Goal: Information Seeking & Learning: Check status

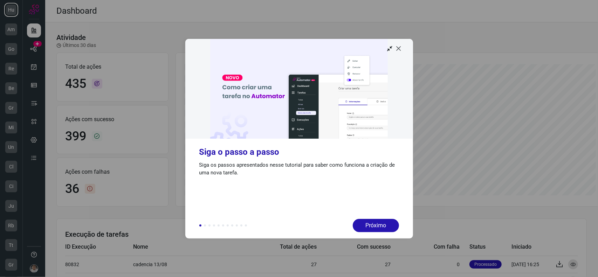
click at [400, 50] on icon at bounding box center [399, 48] width 7 height 7
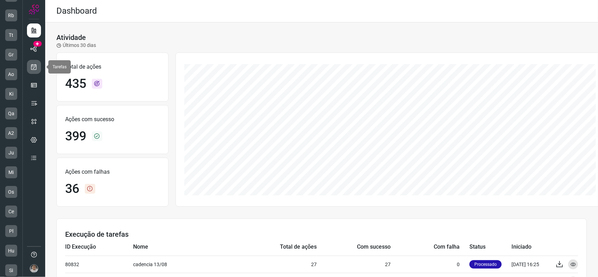
click at [37, 68] on icon at bounding box center [33, 66] width 7 height 7
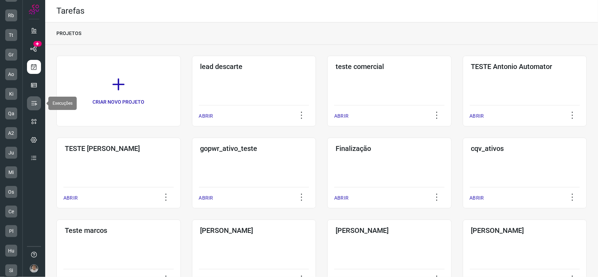
click at [32, 102] on link at bounding box center [34, 103] width 14 height 14
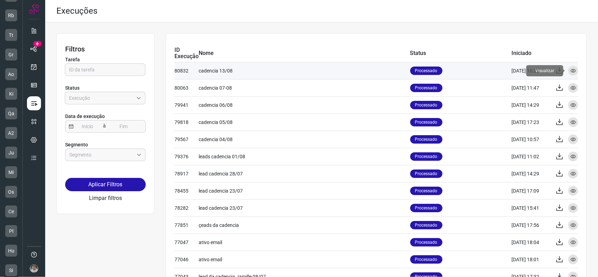
click at [571, 72] on icon at bounding box center [574, 71] width 6 height 6
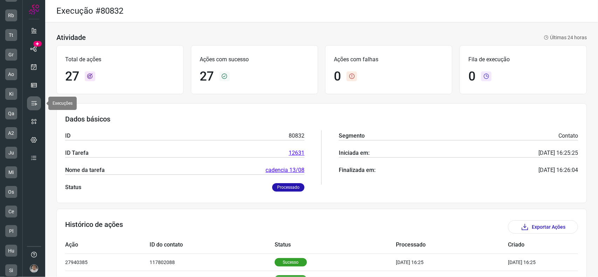
click at [33, 101] on icon at bounding box center [33, 103] width 7 height 7
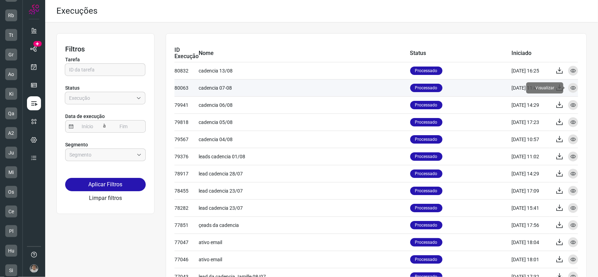
click at [571, 89] on icon at bounding box center [574, 88] width 6 height 6
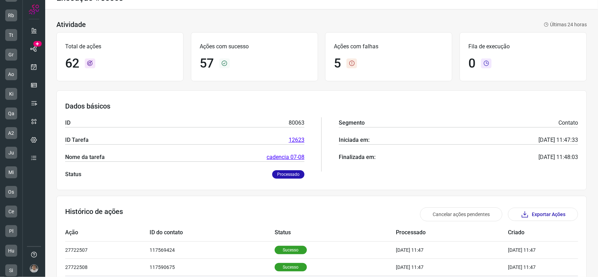
scroll to position [183, 0]
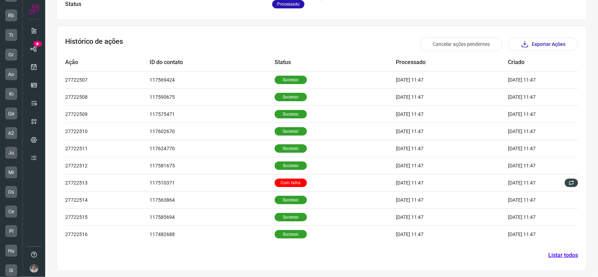
click at [561, 257] on link "Listar todos" at bounding box center [563, 255] width 30 height 8
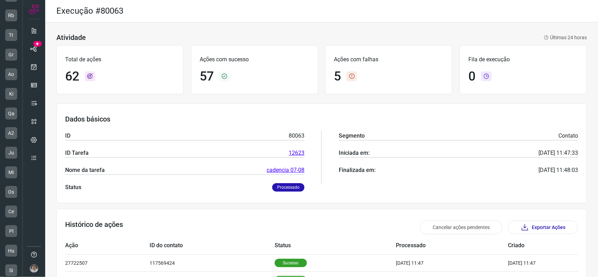
click at [339, 75] on h1 "5" at bounding box center [337, 76] width 7 height 15
click at [347, 75] on icon at bounding box center [352, 76] width 11 height 10
click at [350, 76] on icon at bounding box center [352, 76] width 11 height 10
drag, startPoint x: 454, startPoint y: 229, endPoint x: 433, endPoint y: 188, distance: 45.8
click at [483, 175] on div "Atividade Últimas 24 horas Total de ações 62 Ações com sucesso 57 Ações com fal…" at bounding box center [321, 241] width 553 height 439
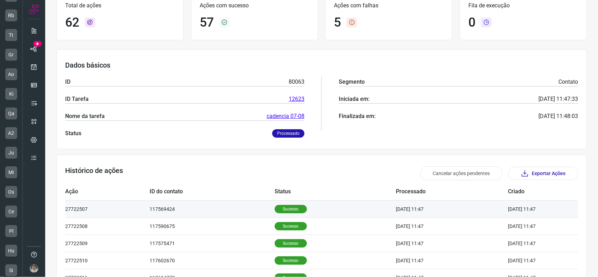
scroll to position [70, 0]
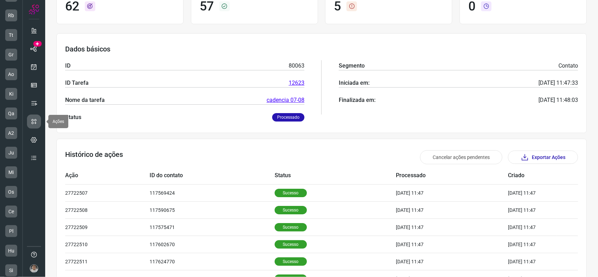
click at [36, 122] on icon at bounding box center [33, 121] width 7 height 7
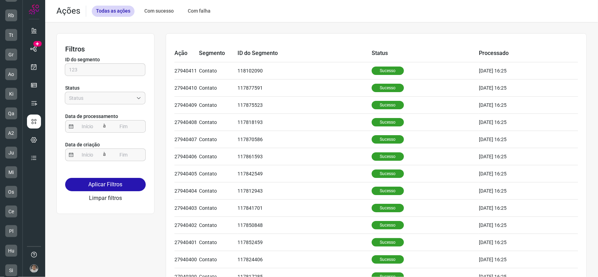
click at [200, 12] on div "Com falha" at bounding box center [199, 11] width 31 height 11
type input "Erro"
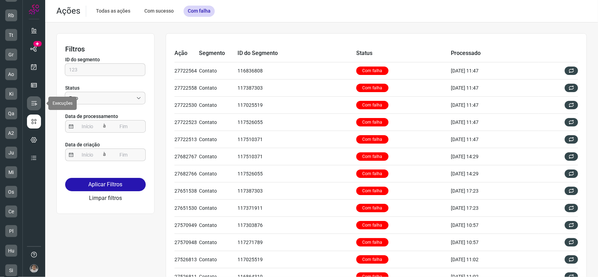
click at [37, 101] on icon at bounding box center [33, 103] width 7 height 7
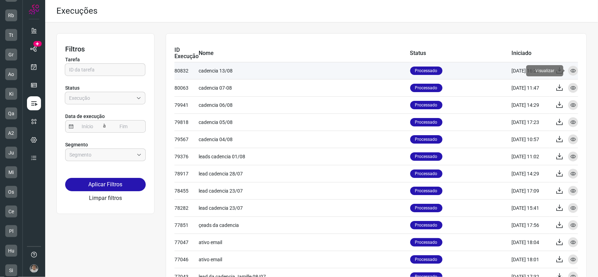
click at [571, 71] on icon at bounding box center [574, 71] width 6 height 6
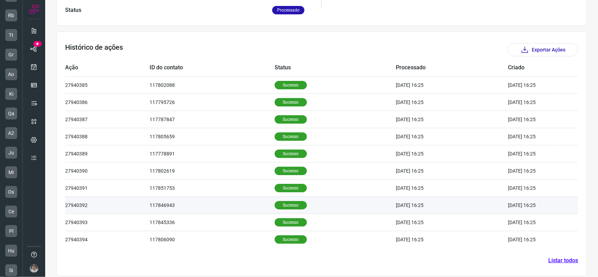
scroll to position [183, 0]
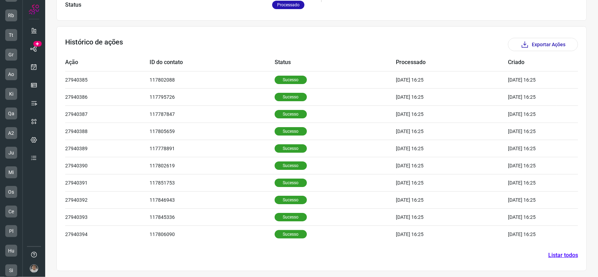
click at [563, 251] on link "Listar todos" at bounding box center [563, 255] width 30 height 8
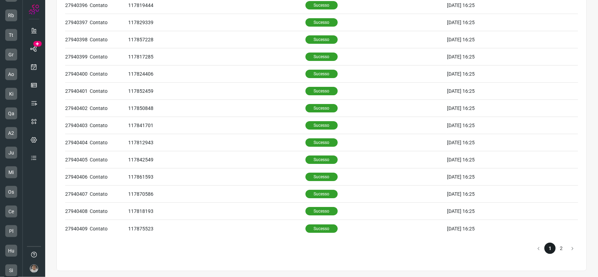
scroll to position [254, 0]
click at [557, 247] on li "2" at bounding box center [561, 248] width 11 height 11
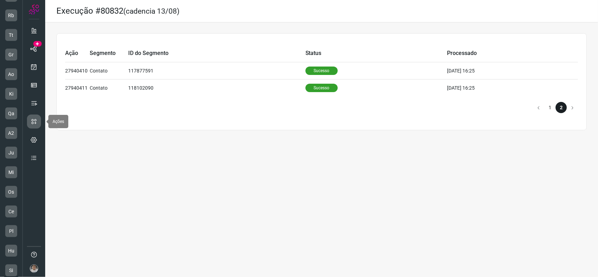
click at [36, 122] on icon at bounding box center [33, 121] width 7 height 7
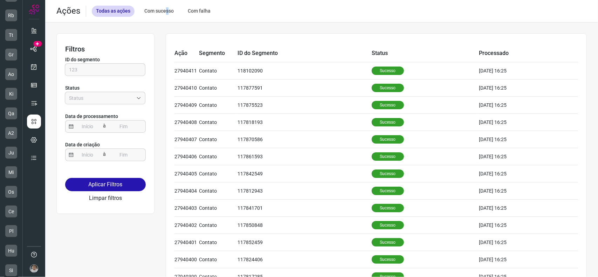
click at [165, 14] on div "Com sucesso" at bounding box center [159, 11] width 38 height 11
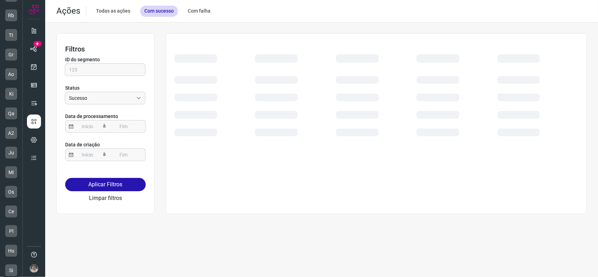
click at [200, 11] on div "Com falha" at bounding box center [199, 11] width 31 height 11
type input "Erro"
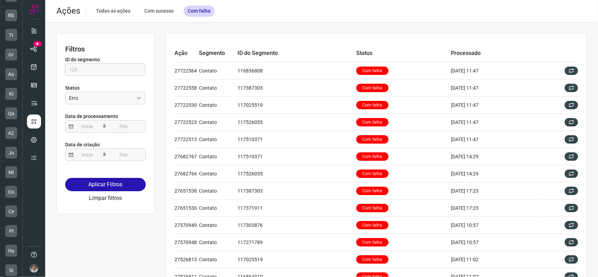
click at [96, 74] on input "text" at bounding box center [105, 70] width 72 height 12
click at [37, 70] on link at bounding box center [34, 67] width 14 height 14
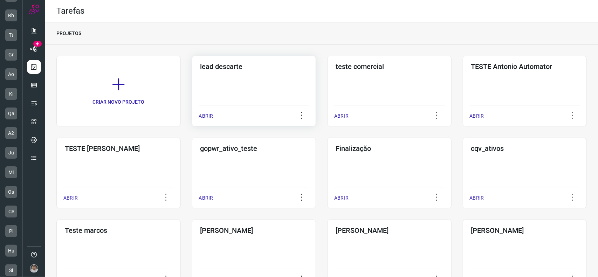
click at [327, 83] on div "lead descarte ABRIR" at bounding box center [389, 91] width 124 height 71
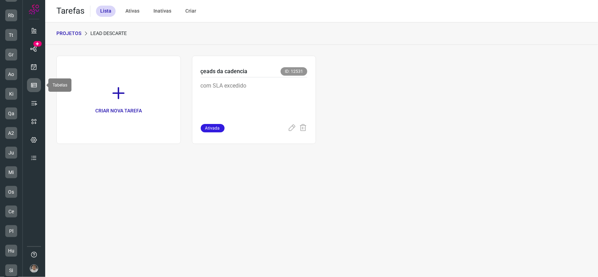
click at [33, 86] on icon at bounding box center [33, 85] width 7 height 7
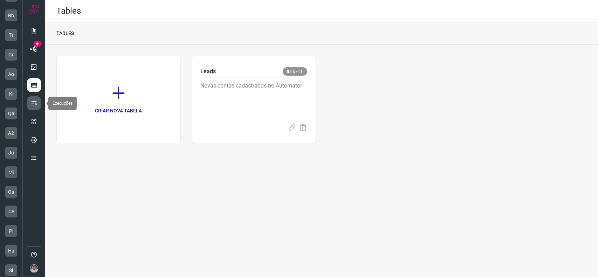
click at [37, 104] on icon at bounding box center [33, 103] width 7 height 7
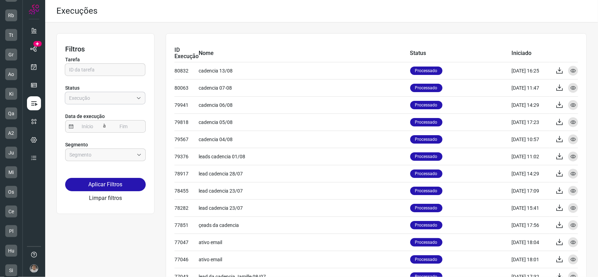
click at [100, 98] on input "Empresa:" at bounding box center [101, 98] width 64 height 12
click at [123, 99] on input "Empresa:" at bounding box center [101, 98] width 64 height 12
click at [36, 121] on icon at bounding box center [33, 121] width 7 height 7
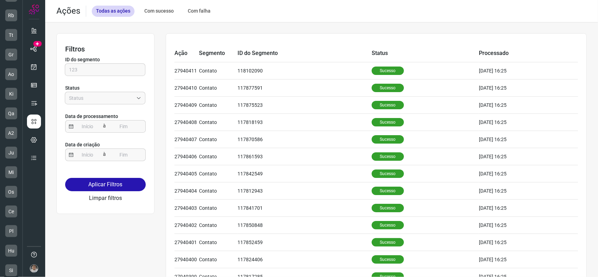
click at [103, 78] on div "ID do segmento Status" at bounding box center [105, 83] width 81 height 60
click at [107, 73] on input "text" at bounding box center [105, 70] width 72 height 12
click at [123, 68] on input "text" at bounding box center [105, 70] width 72 height 12
click at [304, 33] on div "Ação Segmento ID do Segmento Status Processado 27940411 Contato 118102090 Suces…" at bounding box center [376, 236] width 421 height 406
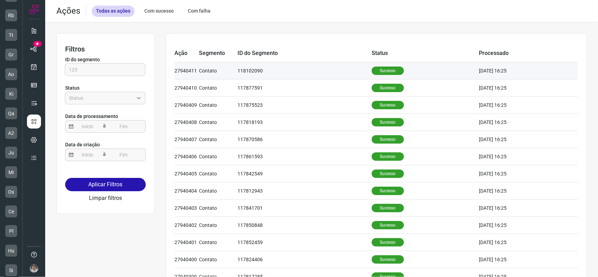
click at [492, 73] on td "[DATE] 16:25" at bounding box center [528, 70] width 99 height 17
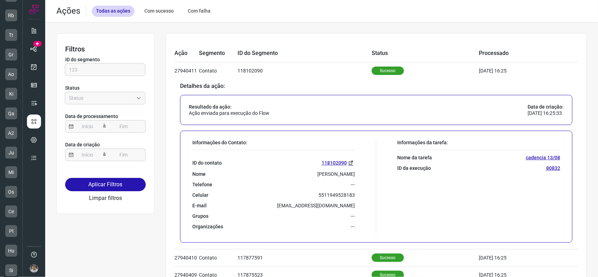
click at [207, 7] on div "Com falha" at bounding box center [199, 11] width 31 height 11
type input "Erro"
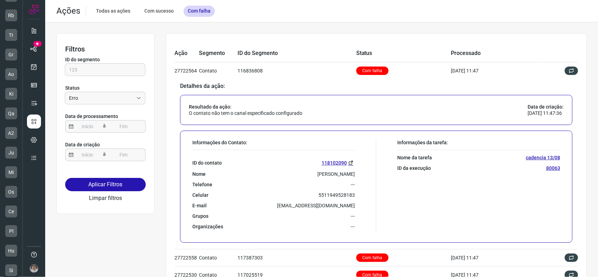
click at [130, 122] on input at bounding box center [124, 127] width 28 height 12
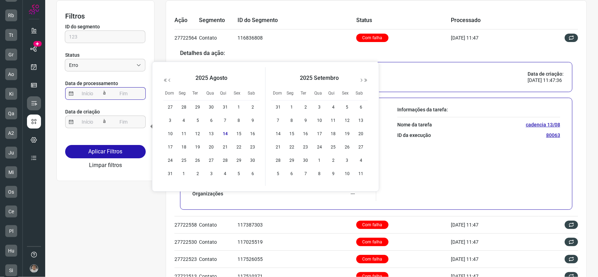
scroll to position [35, 0]
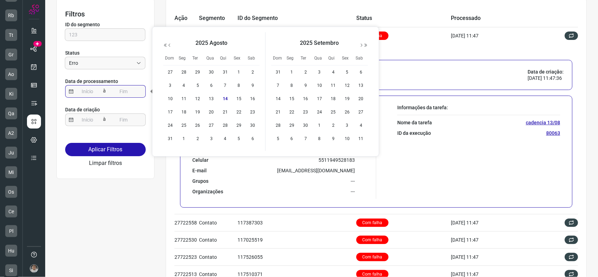
click at [91, 89] on input at bounding box center [88, 92] width 28 height 12
click at [94, 111] on p "Data de criação" at bounding box center [105, 109] width 81 height 7
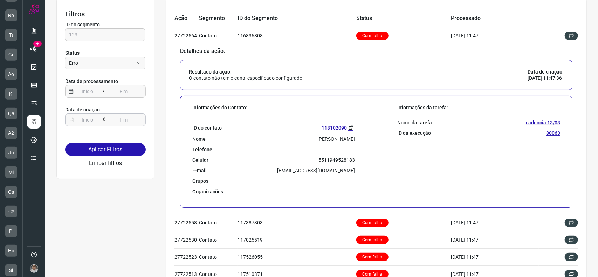
click at [114, 116] on input at bounding box center [124, 120] width 28 height 12
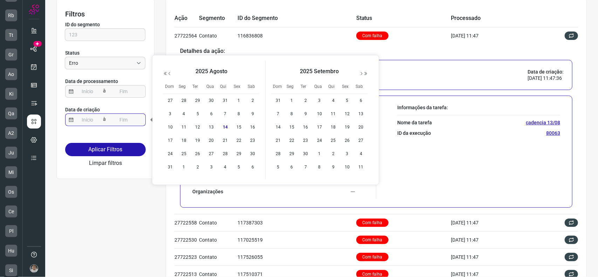
click at [98, 118] on input at bounding box center [88, 120] width 28 height 12
click at [132, 121] on input at bounding box center [124, 120] width 28 height 12
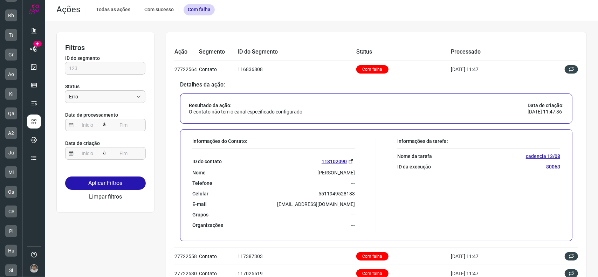
scroll to position [0, 0]
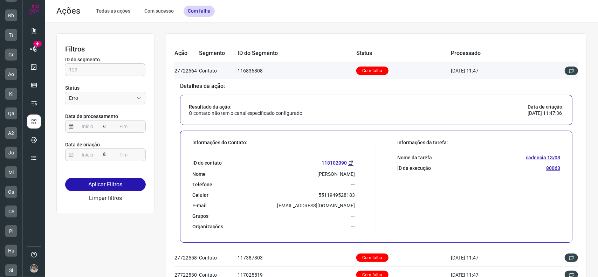
click at [281, 75] on td "116836808" at bounding box center [297, 70] width 119 height 17
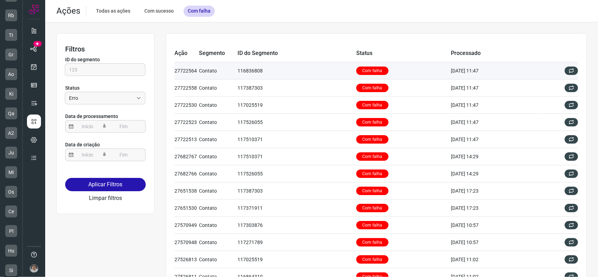
click at [287, 79] on td "116836808" at bounding box center [297, 70] width 119 height 17
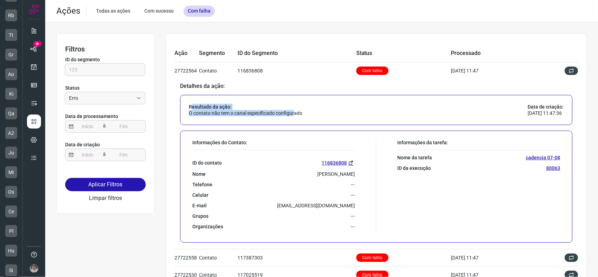
drag, startPoint x: 192, startPoint y: 103, endPoint x: 296, endPoint y: 110, distance: 104.0
click at [296, 110] on div "Resultado da ação: O contato não tem o canal especificado configurado" at bounding box center [246, 110] width 114 height 13
click at [305, 114] on div "Resultado da ação: O contato não tem o canal especificado configurado Data de c…" at bounding box center [376, 110] width 393 height 30
drag, startPoint x: 195, startPoint y: 110, endPoint x: 299, endPoint y: 117, distance: 104.6
click at [301, 117] on div "Resultado da ação: O contato não tem o canal especificado configurado Data de c…" at bounding box center [376, 110] width 393 height 30
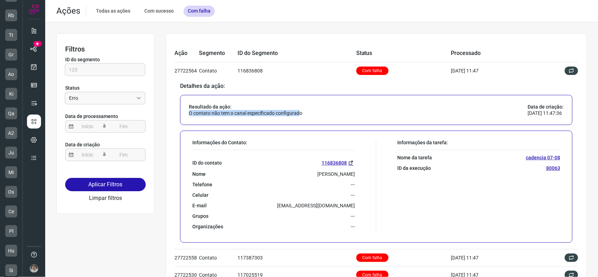
click at [224, 111] on p "O contato não tem o canal especificado configurado" at bounding box center [246, 113] width 114 height 6
drag, startPoint x: 277, startPoint y: 113, endPoint x: 284, endPoint y: 113, distance: 7.0
click at [278, 113] on p "O contato não tem o canal especificado configurado" at bounding box center [246, 113] width 114 height 6
click at [302, 114] on p "O contato não tem o canal especificado configurado" at bounding box center [246, 113] width 114 height 6
click at [299, 114] on p "O contato não tem o canal especificado configurado" at bounding box center [246, 113] width 114 height 6
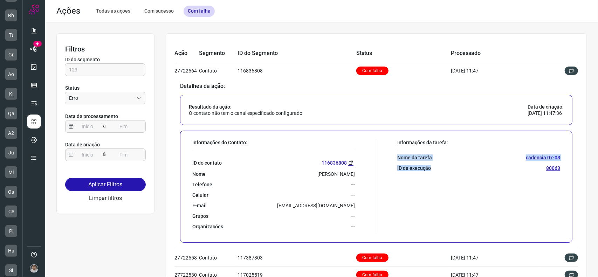
drag, startPoint x: 384, startPoint y: 153, endPoint x: 441, endPoint y: 167, distance: 58.5
click at [440, 170] on div "Informações da tarefa: Nome da tarefa cadencia 07-08 ID da execução 80063" at bounding box center [469, 186] width 187 height 95
click at [441, 167] on div "ID da execução 80063" at bounding box center [478, 168] width 163 height 6
drag, startPoint x: 559, startPoint y: 169, endPoint x: 394, endPoint y: 156, distance: 165.3
click at [394, 156] on div "Informações do Contato: ID do contato 116836808 Nome [PERSON_NAME] Telefone ---…" at bounding box center [376, 187] width 393 height 112
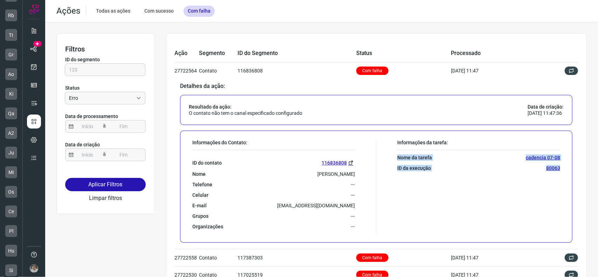
click at [383, 197] on div "Informações da tarefa: Nome da tarefa cadencia 07-08 ID da execução 80063" at bounding box center [469, 186] width 187 height 95
drag, startPoint x: 308, startPoint y: 170, endPoint x: 357, endPoint y: 176, distance: 48.8
click at [354, 176] on div "Informações do Contato: ID do contato 116836808 Nome [PERSON_NAME] Telefone ---…" at bounding box center [282, 186] width 187 height 95
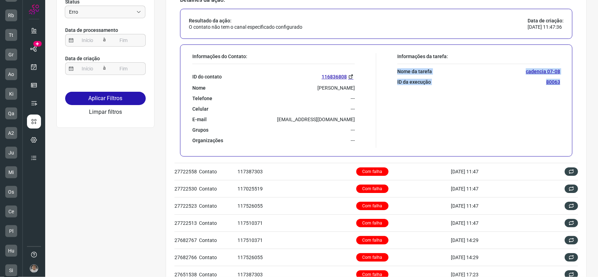
scroll to position [105, 0]
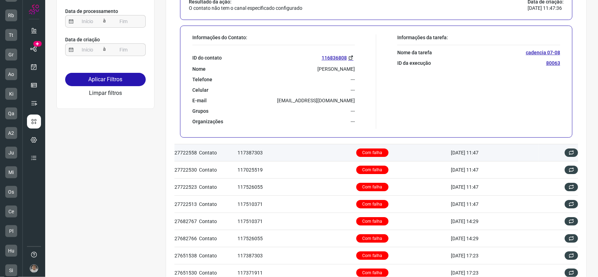
click at [311, 152] on td "117387303" at bounding box center [297, 152] width 119 height 17
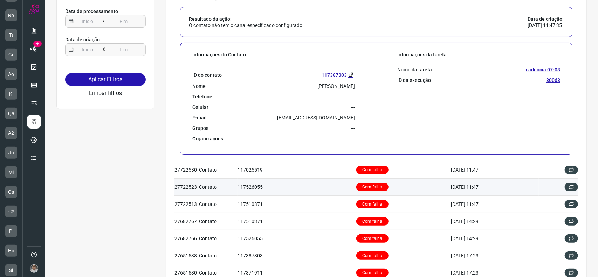
click at [265, 191] on td "117526055" at bounding box center [297, 187] width 119 height 17
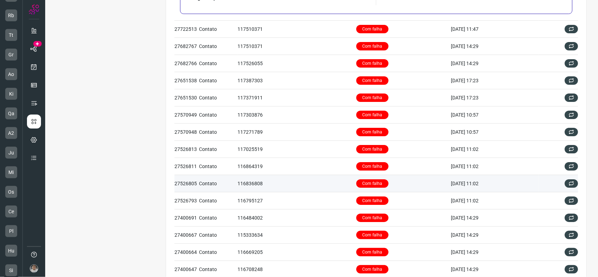
click at [298, 183] on td "116836808" at bounding box center [297, 183] width 119 height 17
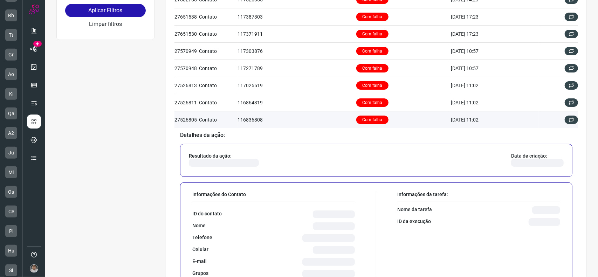
scroll to position [175, 0]
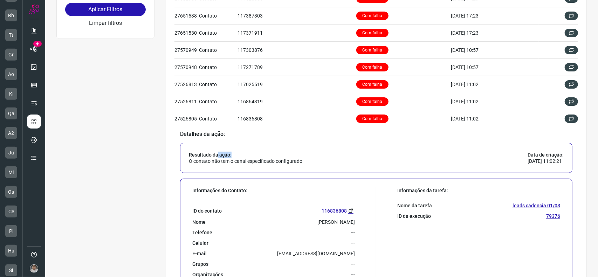
drag, startPoint x: 314, startPoint y: 153, endPoint x: 229, endPoint y: 165, distance: 86.0
click at [220, 157] on div "Resultado da ação: O contato não tem o canal especificado configurado Data de c…" at bounding box center [376, 158] width 393 height 30
drag, startPoint x: 216, startPoint y: 165, endPoint x: 207, endPoint y: 164, distance: 9.2
click at [216, 165] on div "Resultado da ação: O contato não tem o canal especificado configurado Data de c…" at bounding box center [376, 158] width 393 height 30
drag, startPoint x: 197, startPoint y: 161, endPoint x: 299, endPoint y: 165, distance: 102.1
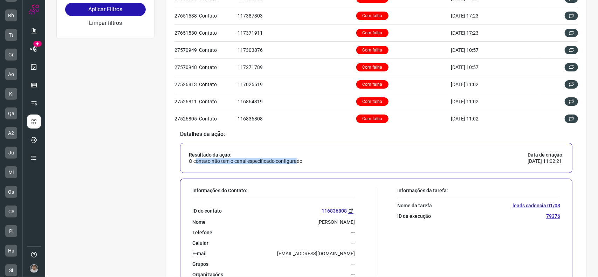
click at [298, 165] on div "Resultado da ação: O contato não tem o canal especificado configurado Data de c…" at bounding box center [376, 158] width 393 height 30
click at [200, 159] on p "O contato não tem o canal especificado configurado" at bounding box center [246, 161] width 114 height 6
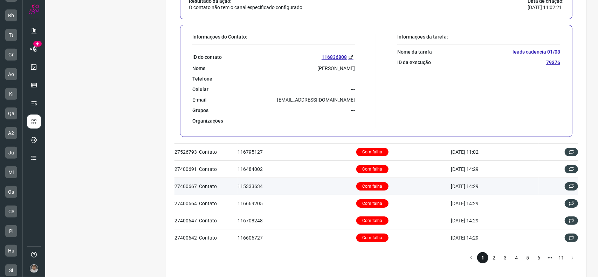
scroll to position [339, 0]
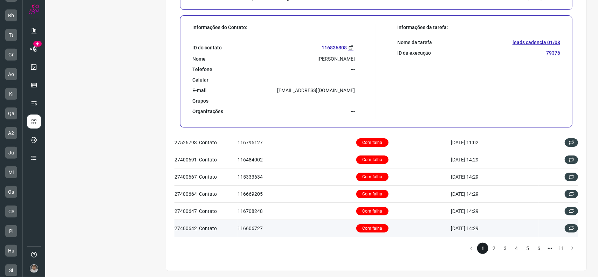
click at [272, 221] on td "116606727" at bounding box center [297, 228] width 119 height 17
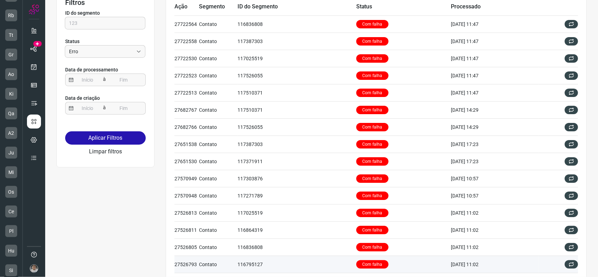
scroll to position [0, 0]
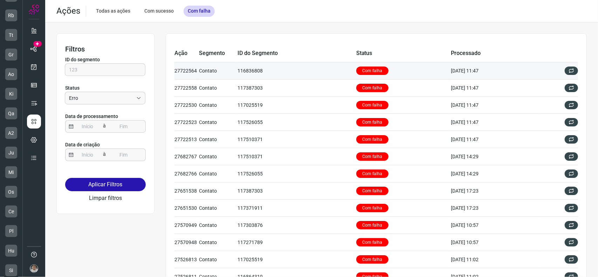
click at [248, 79] on td "116836808" at bounding box center [297, 70] width 119 height 17
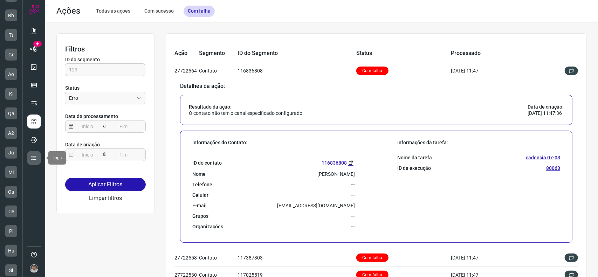
click at [32, 156] on link at bounding box center [34, 158] width 14 height 14
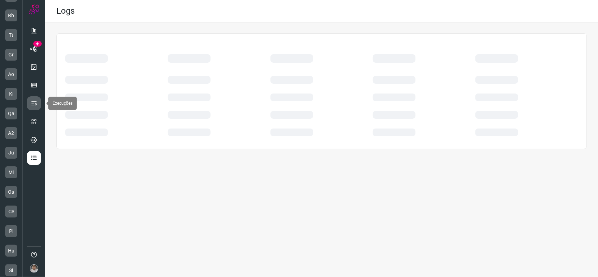
click at [36, 102] on icon at bounding box center [33, 103] width 7 height 7
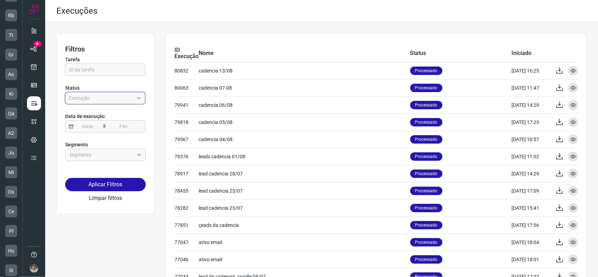
click at [116, 101] on input "Empresa:" at bounding box center [101, 98] width 64 height 12
click at [90, 156] on li "Com falha" at bounding box center [107, 153] width 81 height 12
type input "Com falha"
click at [125, 185] on button "Aplicar Filtros" at bounding box center [105, 184] width 81 height 13
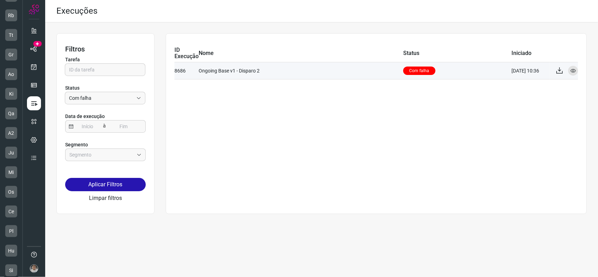
click at [386, 70] on td "Ongoing Base v1 - Disparo 2" at bounding box center [301, 70] width 205 height 17
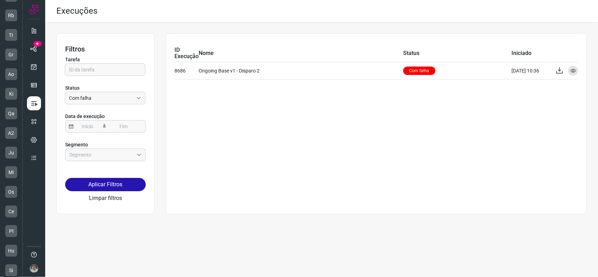
drag, startPoint x: 285, startPoint y: 79, endPoint x: 273, endPoint y: 79, distance: 12.6
click at [285, 79] on div "ID Execução Nome Status Iniciado 8686 Ongoing Base v1 - Disparo 2 Com falha [DA…" at bounding box center [376, 123] width 421 height 181
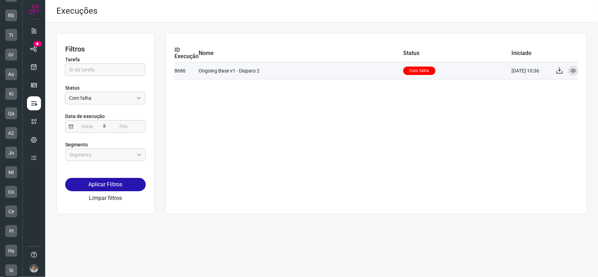
click at [416, 72] on p "Com falha" at bounding box center [419, 71] width 32 height 8
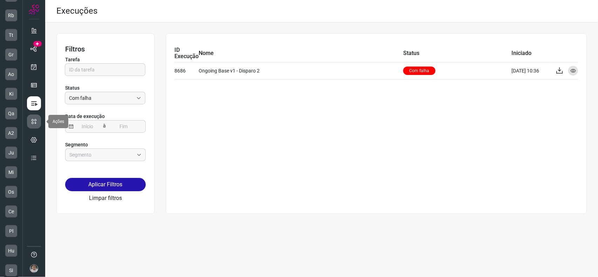
click at [36, 120] on icon at bounding box center [33, 121] width 7 height 7
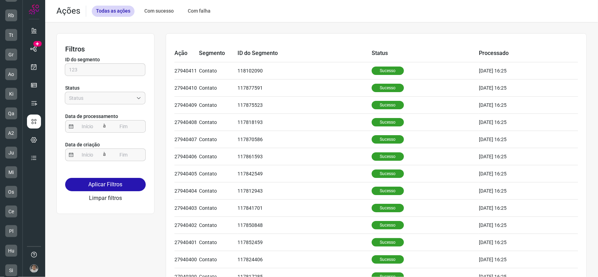
click at [201, 16] on div "Ações Todas as ações Com sucesso Com falha" at bounding box center [321, 11] width 553 height 22
click at [202, 14] on div "Com falha" at bounding box center [199, 11] width 31 height 11
type input "Erro"
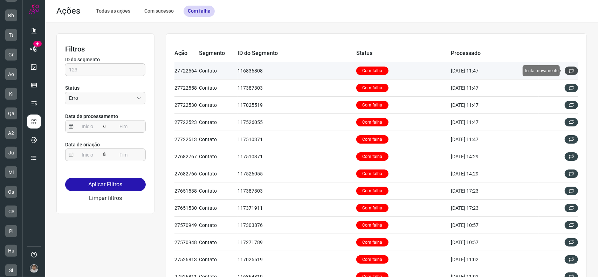
click at [569, 73] on icon at bounding box center [572, 71] width 6 height 6
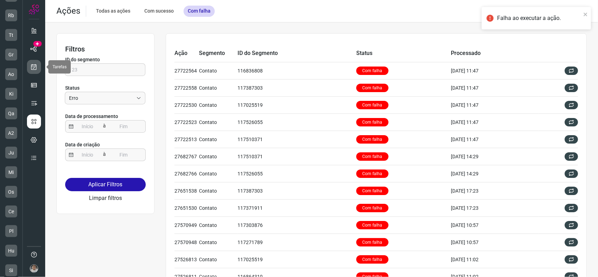
click at [31, 65] on link at bounding box center [34, 67] width 14 height 14
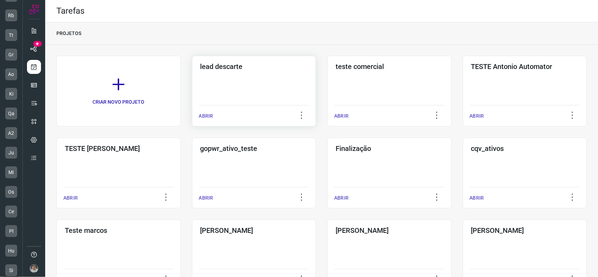
click at [327, 73] on div "lead descarte ABRIR" at bounding box center [389, 91] width 124 height 71
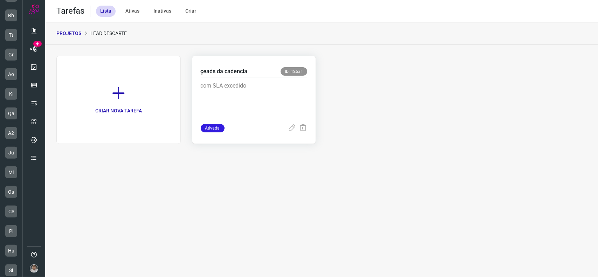
click at [259, 91] on p "com SLA excedido" at bounding box center [253, 99] width 105 height 35
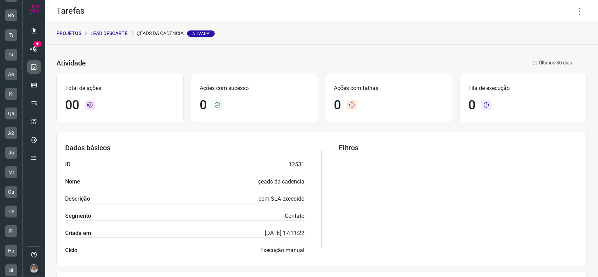
click at [36, 69] on icon at bounding box center [33, 66] width 7 height 7
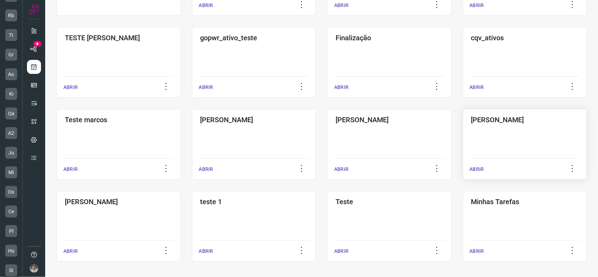
scroll to position [113, 0]
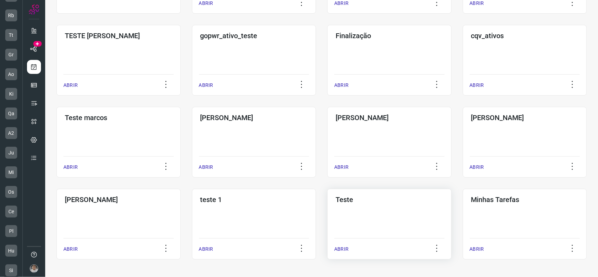
click at [463, 214] on div "Teste ABRIR" at bounding box center [525, 224] width 124 height 71
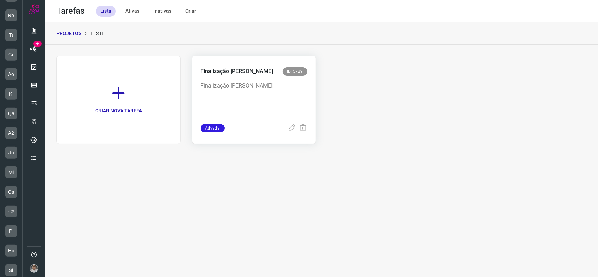
click at [256, 102] on p "Finalização [PERSON_NAME]" at bounding box center [253, 99] width 105 height 35
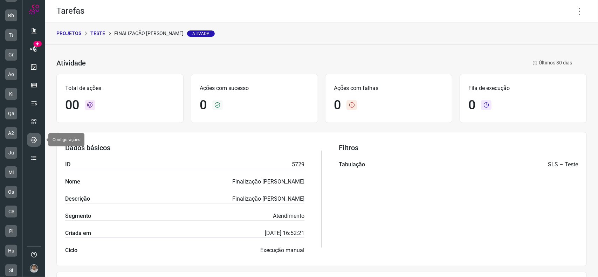
click at [35, 137] on icon at bounding box center [34, 139] width 7 height 7
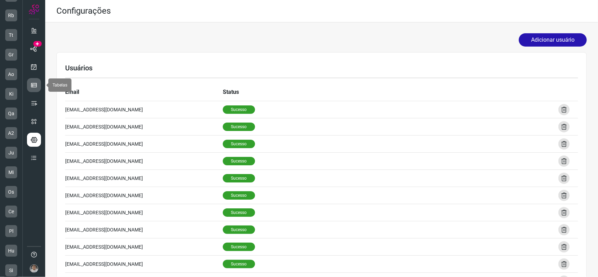
click at [40, 85] on link at bounding box center [34, 85] width 14 height 14
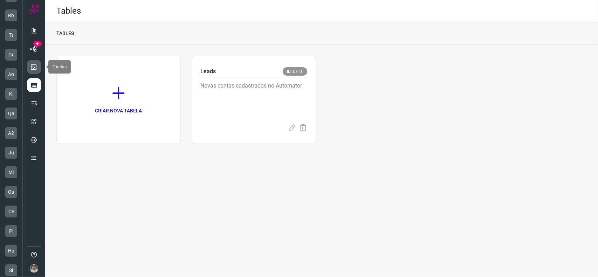
click at [41, 68] on link at bounding box center [34, 67] width 14 height 14
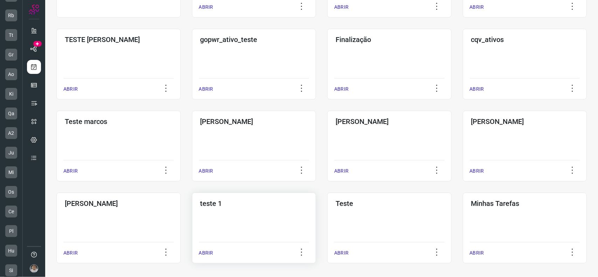
scroll to position [113, 0]
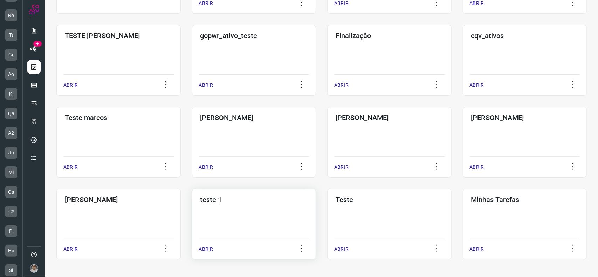
click at [327, 219] on div "teste 1 ABRIR" at bounding box center [389, 224] width 124 height 71
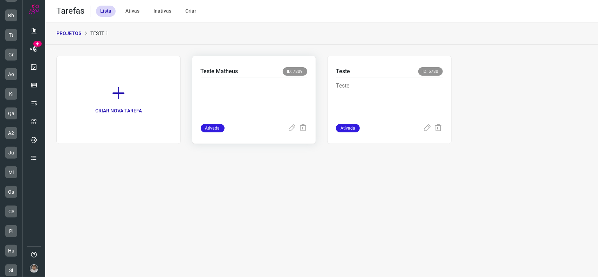
click at [327, 92] on div "Teste Matheus ID: 7809 Ativada" at bounding box center [389, 100] width 124 height 88
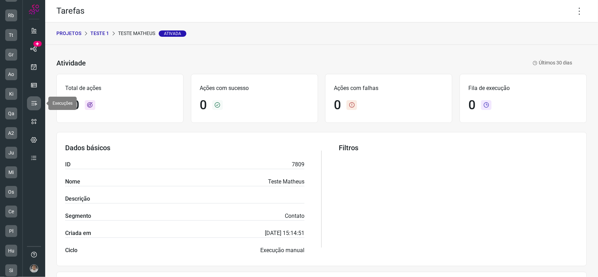
click at [35, 100] on icon at bounding box center [33, 103] width 7 height 7
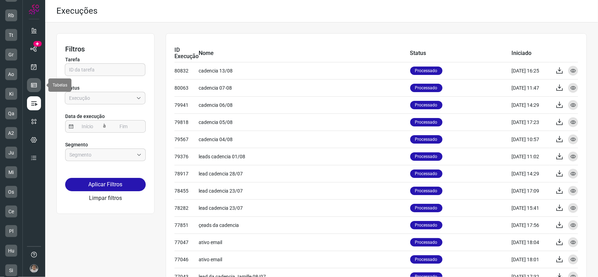
click at [37, 82] on icon at bounding box center [33, 85] width 7 height 7
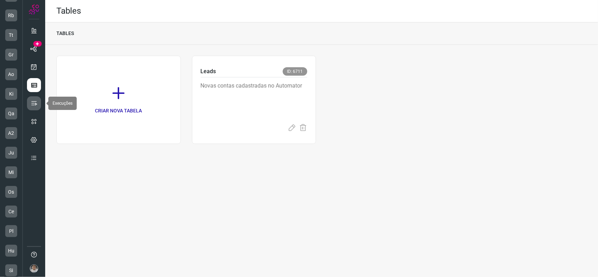
click at [32, 103] on link at bounding box center [34, 103] width 14 height 14
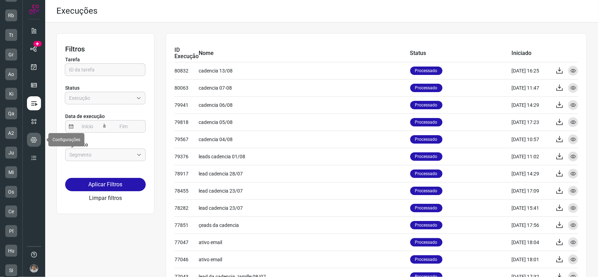
click at [36, 138] on icon at bounding box center [34, 139] width 7 height 7
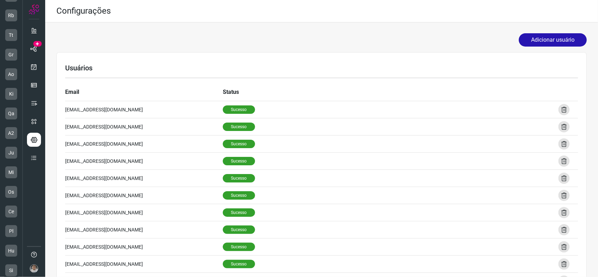
click at [40, 77] on ul at bounding box center [34, 96] width 14 height 146
click at [37, 69] on icon at bounding box center [33, 66] width 7 height 7
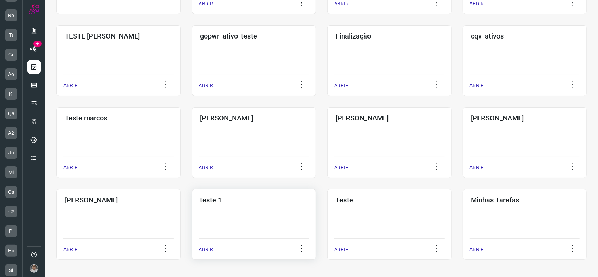
scroll to position [113, 0]
click at [105, 112] on div "Teste marcos" at bounding box center [118, 116] width 110 height 11
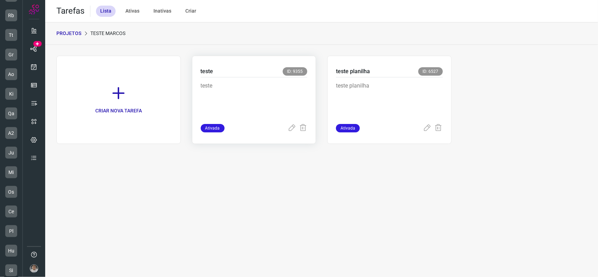
click at [257, 88] on p "teste" at bounding box center [253, 99] width 105 height 35
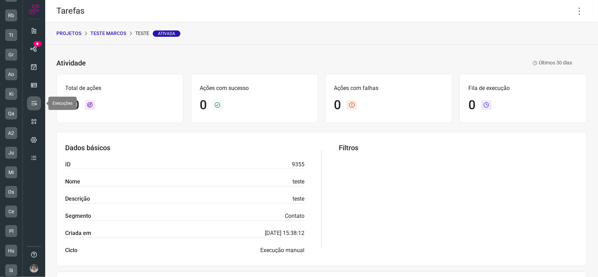
click at [36, 103] on icon at bounding box center [33, 103] width 7 height 7
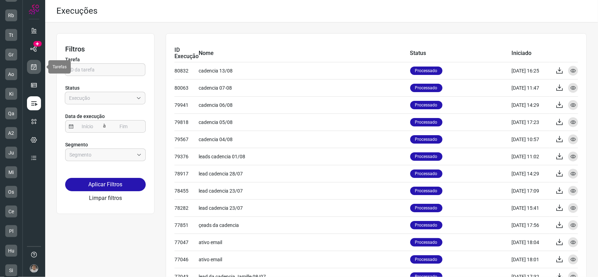
click at [32, 67] on link at bounding box center [34, 67] width 14 height 14
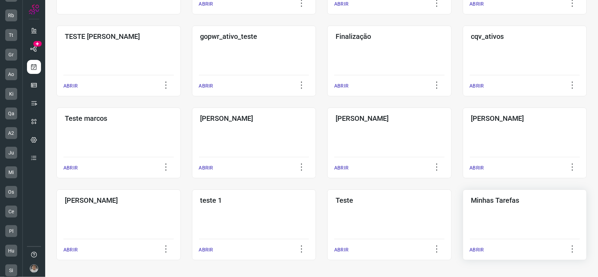
scroll to position [113, 0]
click at [511, 214] on div "Minhas Tarefas ABRIR" at bounding box center [525, 224] width 124 height 71
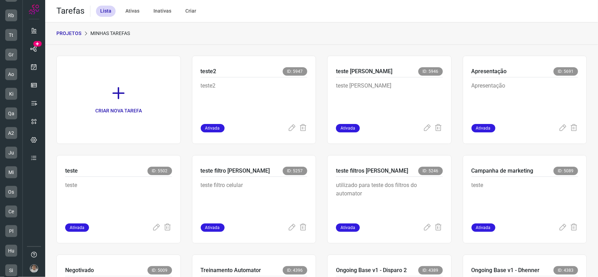
click at [71, 32] on p "PROJETOS" at bounding box center [68, 33] width 25 height 7
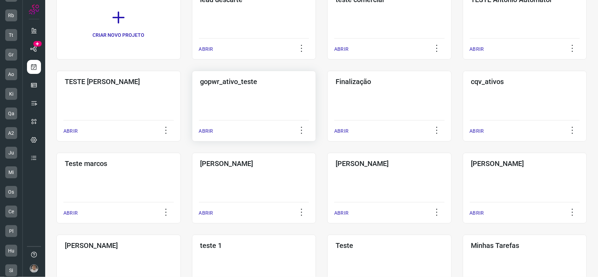
scroll to position [70, 0]
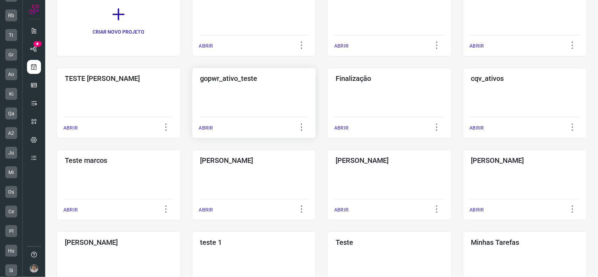
click at [327, 104] on div "gopwr_ativo_teste ABRIR" at bounding box center [389, 103] width 124 height 71
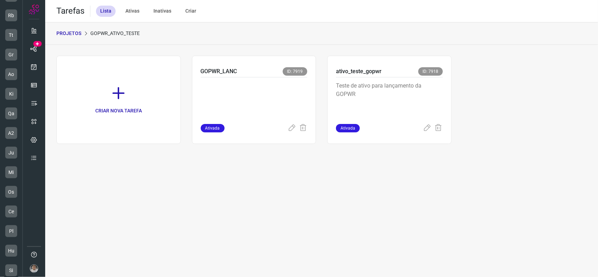
click at [70, 30] on p "PROJETOS" at bounding box center [68, 33] width 25 height 7
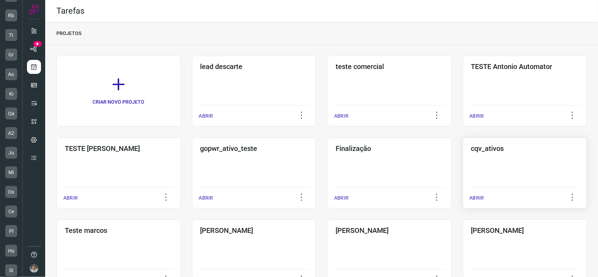
click at [181, 220] on div "cqv_ativos ABRIR" at bounding box center [118, 255] width 124 height 71
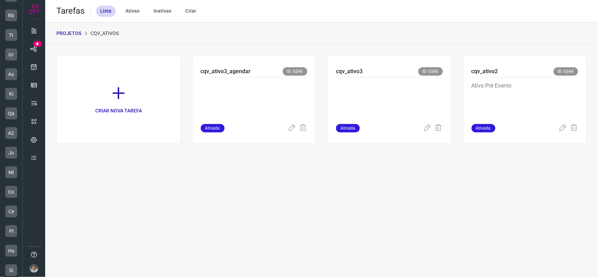
click at [76, 32] on p "PROJETOS" at bounding box center [68, 33] width 25 height 7
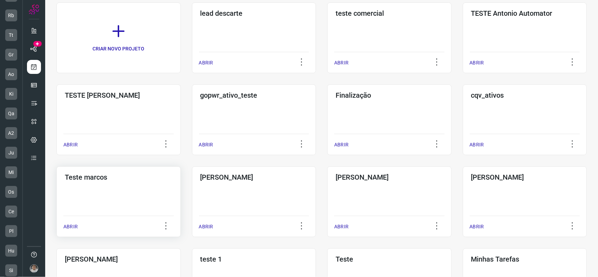
scroll to position [70, 0]
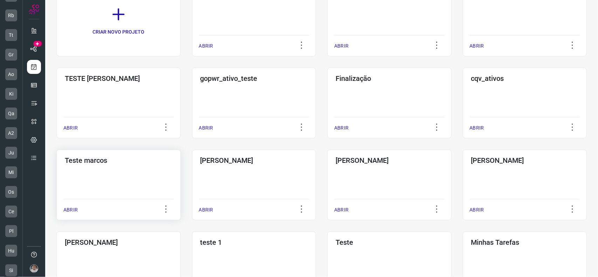
click at [192, 180] on div "Teste marcos ABRIR" at bounding box center [254, 185] width 124 height 71
